Goal: Information Seeking & Learning: Learn about a topic

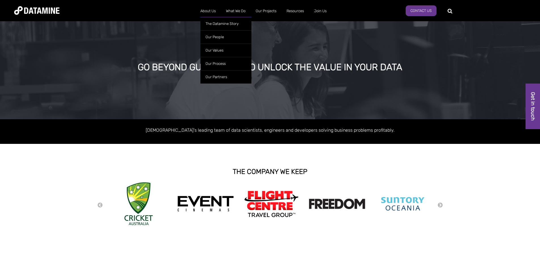
click at [205, 15] on ul "The Datamine Story Our People Our Values Our Process Our Partners" at bounding box center [225, 48] width 51 height 69
click at [214, 21] on link "The Datamine Story" at bounding box center [225, 23] width 51 height 13
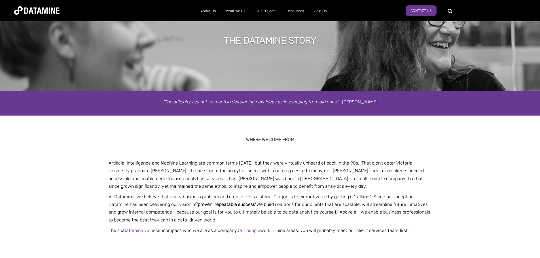
scroll to position [57, 0]
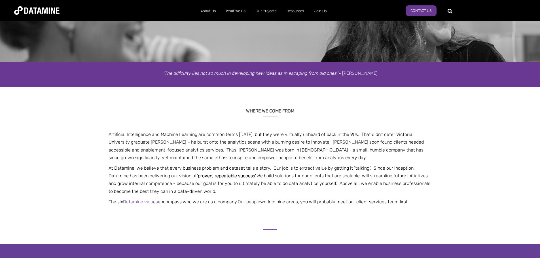
click at [246, 202] on link "Our people" at bounding box center [249, 201] width 22 height 5
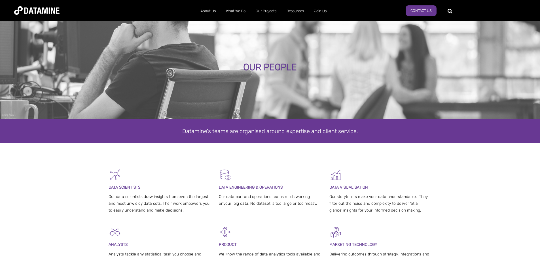
drag, startPoint x: 246, startPoint y: 202, endPoint x: 220, endPoint y: 198, distance: 26.1
click at [220, 198] on p "Our datamart and operations teams relish working onyour big data. No dataset is…" at bounding box center [270, 201] width 102 height 14
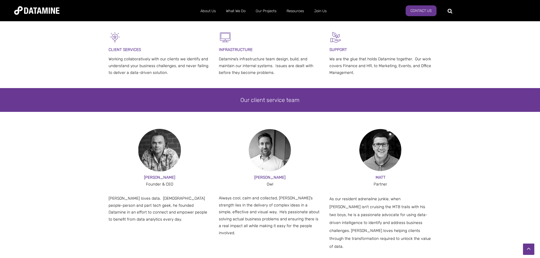
scroll to position [312, 0]
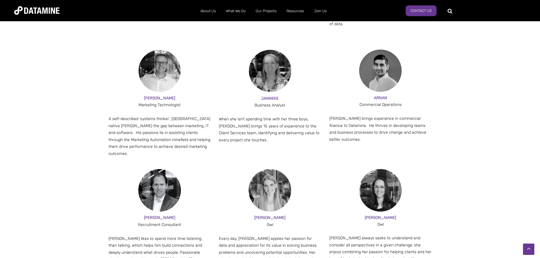
drag, startPoint x: 271, startPoint y: 129, endPoint x: 262, endPoint y: 128, distance: 8.8
click at [262, 128] on div "When she isn’t spending time with her three boys, Janneke brings 15 years of ex…" at bounding box center [270, 130] width 102 height 28
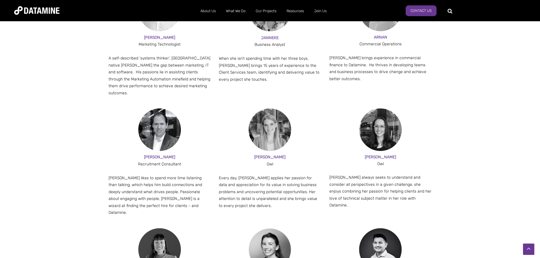
scroll to position [652, 0]
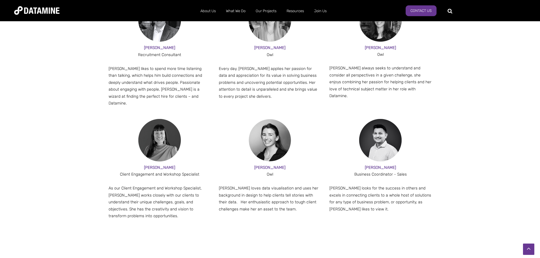
drag, startPoint x: 283, startPoint y: 77, endPoint x: 281, endPoint y: 80, distance: 3.8
drag, startPoint x: 281, startPoint y: 80, endPoint x: 249, endPoint y: 63, distance: 36.8
click at [249, 66] on span "Every day, Sophie applies her passion for data and appreciation for its value i…" at bounding box center [268, 82] width 98 height 33
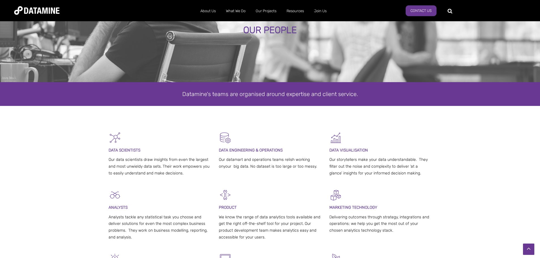
scroll to position [0, 0]
